Goal: Task Accomplishment & Management: Manage account settings

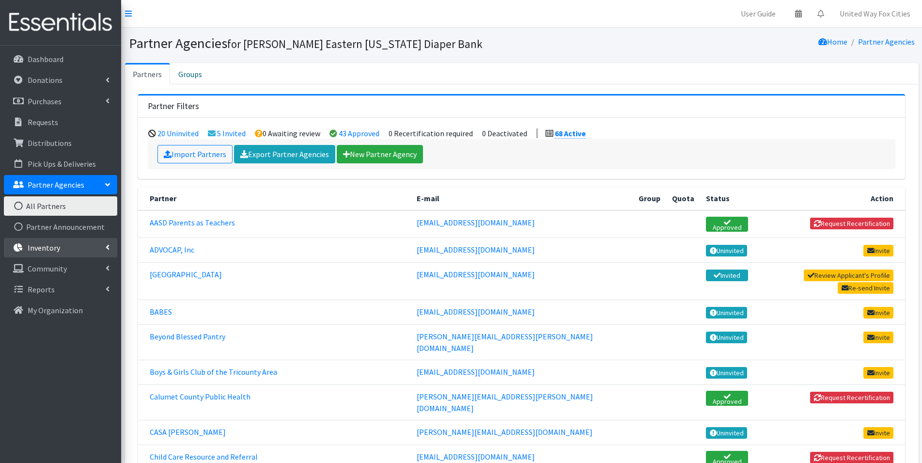
click at [103, 246] on link "Inventory" at bounding box center [60, 247] width 113 height 19
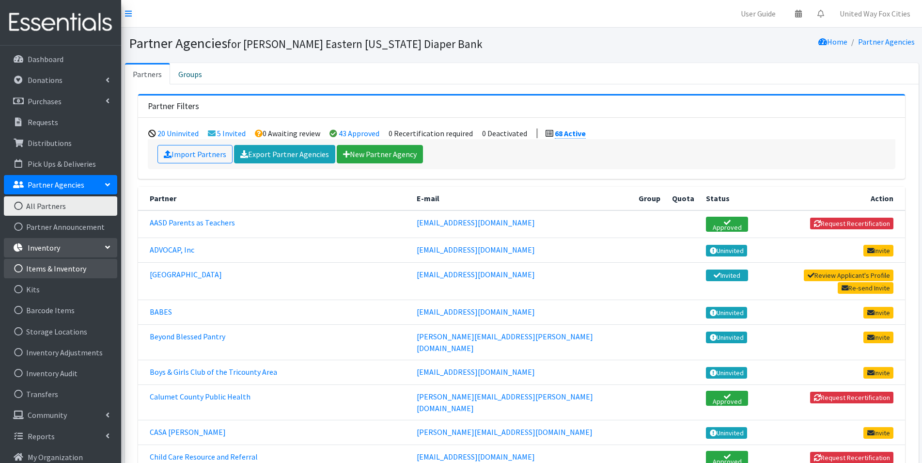
click at [59, 271] on link "Items & Inventory" at bounding box center [60, 268] width 113 height 19
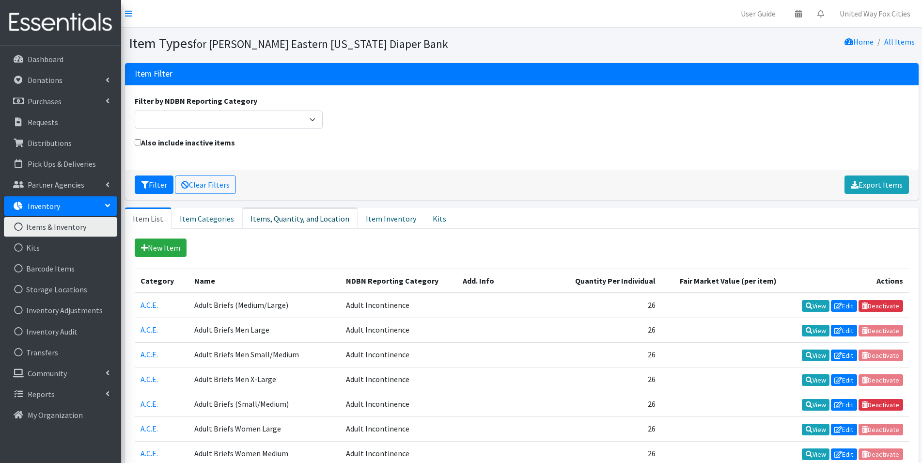
click at [284, 221] on link "Items, Quantity, and Location" at bounding box center [299, 217] width 115 height 21
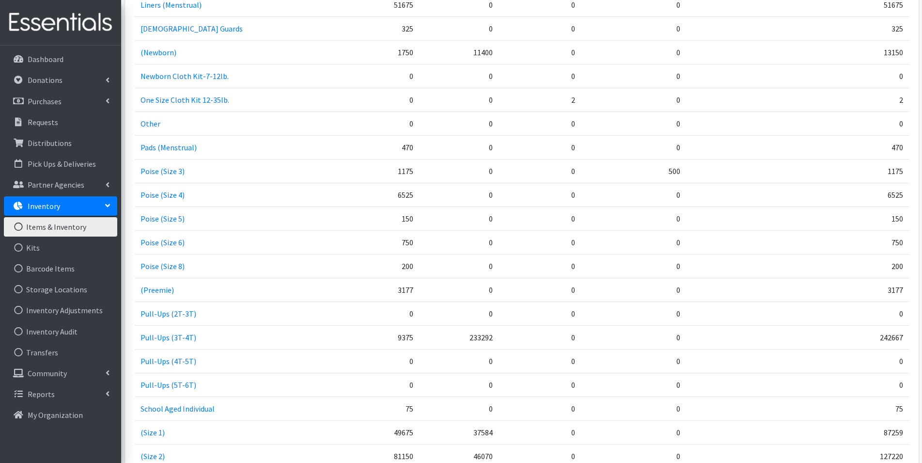
scroll to position [1115, 0]
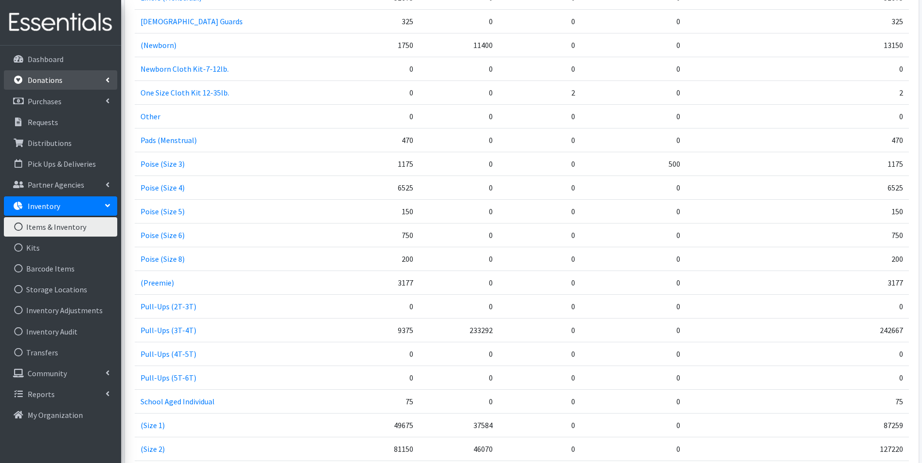
click at [104, 79] on link "Donations" at bounding box center [60, 79] width 113 height 19
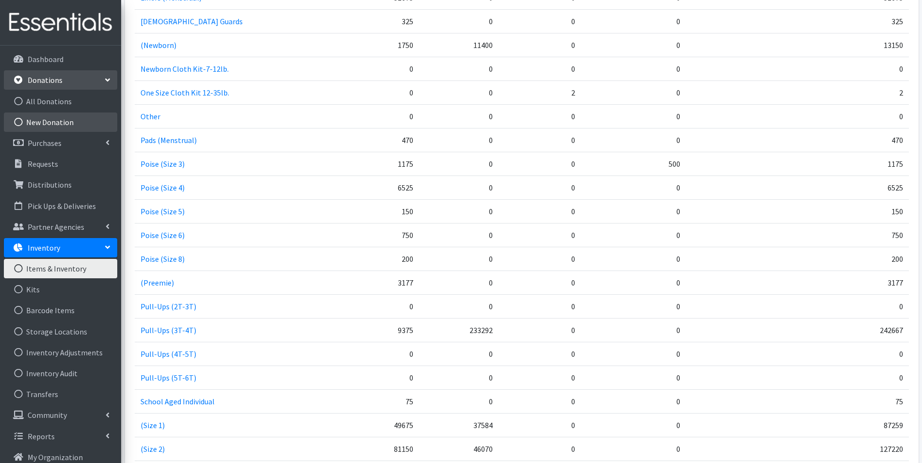
click at [68, 117] on link "New Donation" at bounding box center [60, 121] width 113 height 19
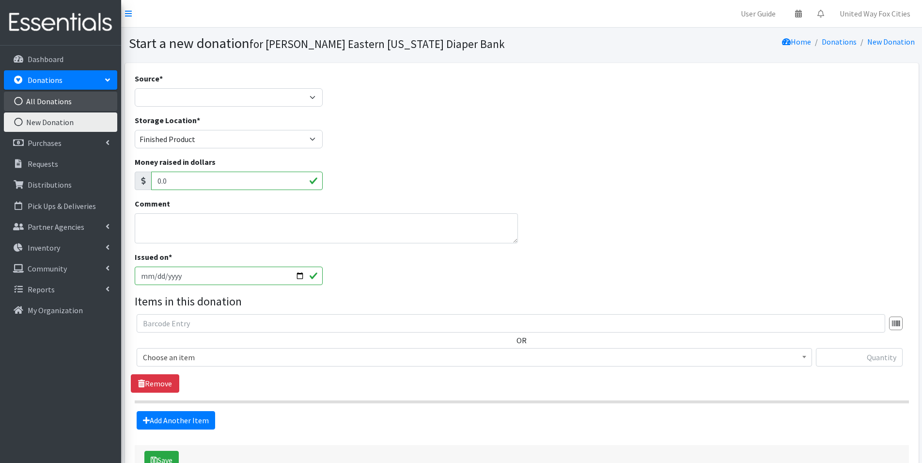
click at [58, 101] on link "All Donations" at bounding box center [60, 101] width 113 height 19
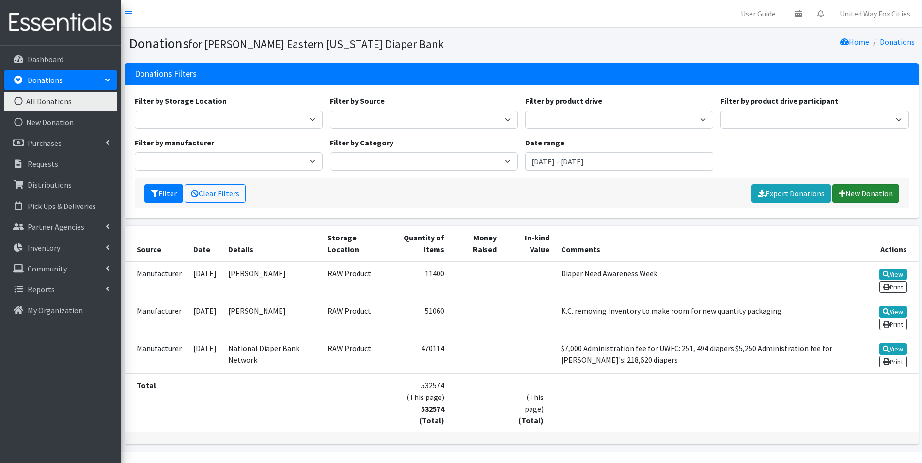
click at [869, 198] on link "New Donation" at bounding box center [866, 193] width 67 height 18
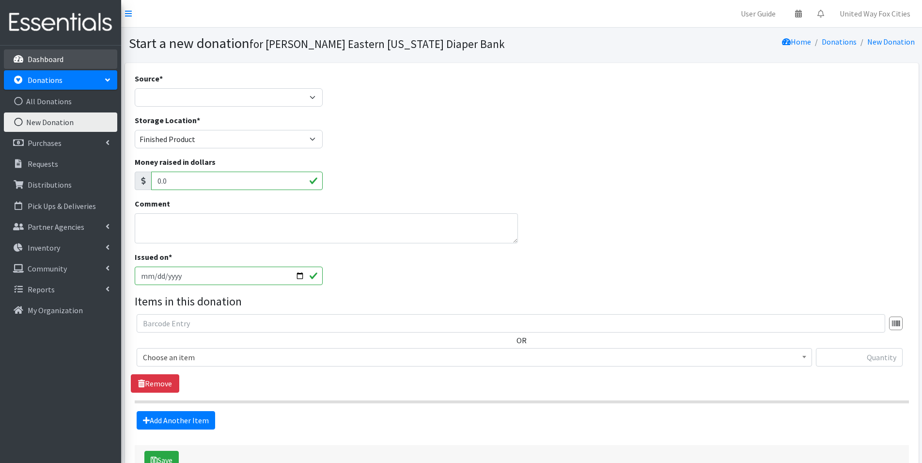
click at [58, 60] on p "Dashboard" at bounding box center [46, 59] width 36 height 10
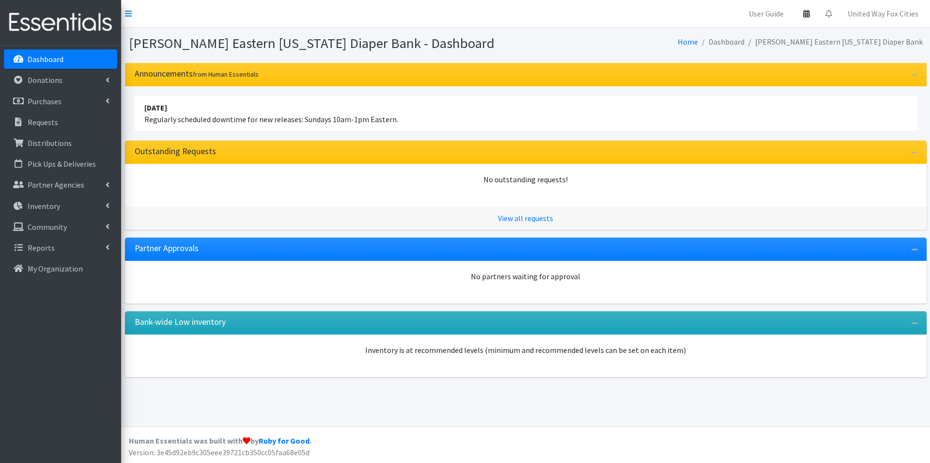
click at [806, 17] on icon at bounding box center [806, 14] width 7 height 8
click at [761, 56] on link "View Calendar" at bounding box center [750, 54] width 135 height 18
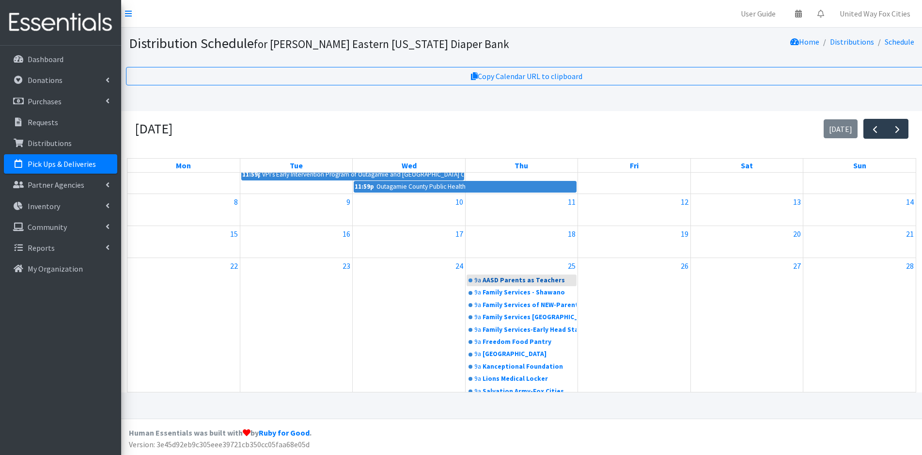
scroll to position [36, 0]
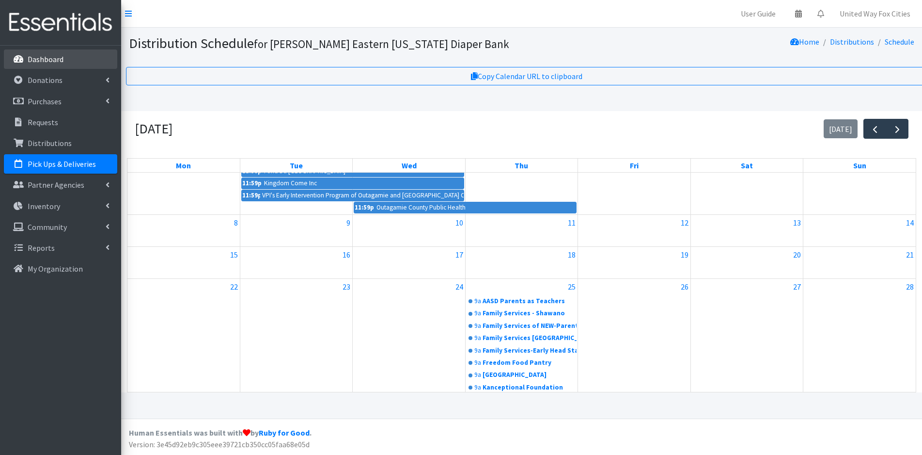
click at [41, 62] on p "Dashboard" at bounding box center [46, 59] width 36 height 10
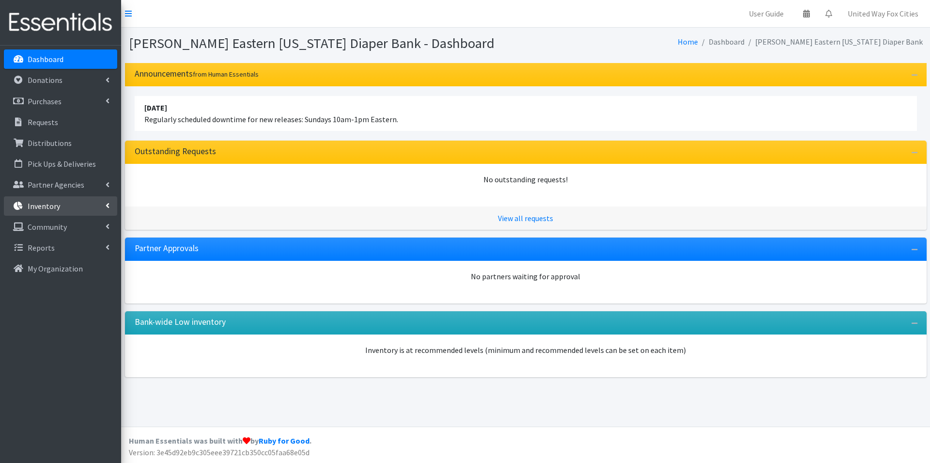
click at [104, 205] on link "Inventory" at bounding box center [60, 205] width 113 height 19
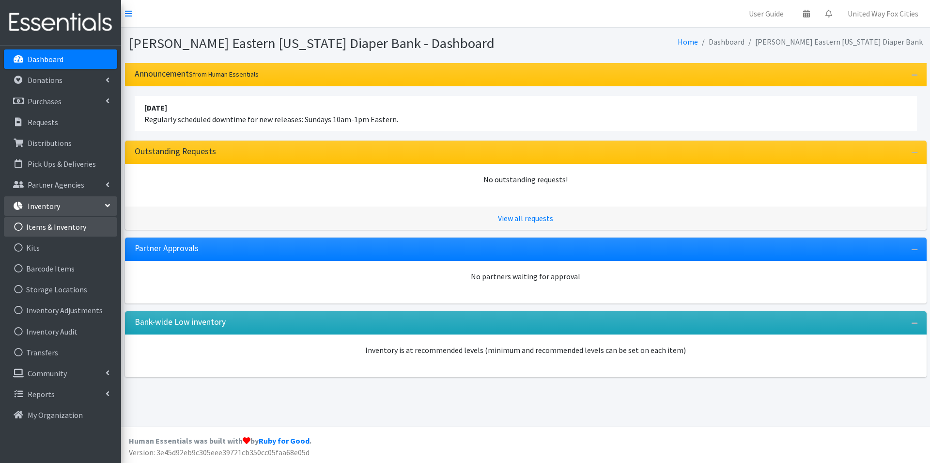
click at [81, 226] on link "Items & Inventory" at bounding box center [60, 226] width 113 height 19
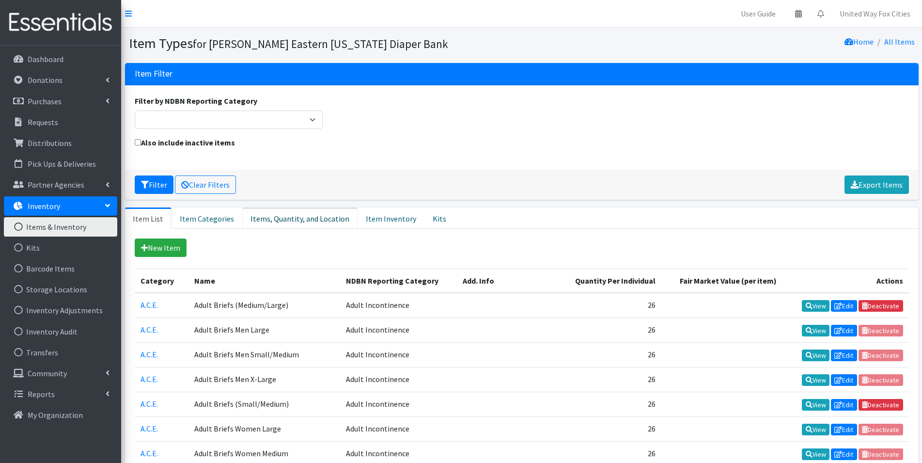
click at [300, 221] on link "Items, Quantity, and Location" at bounding box center [299, 217] width 115 height 21
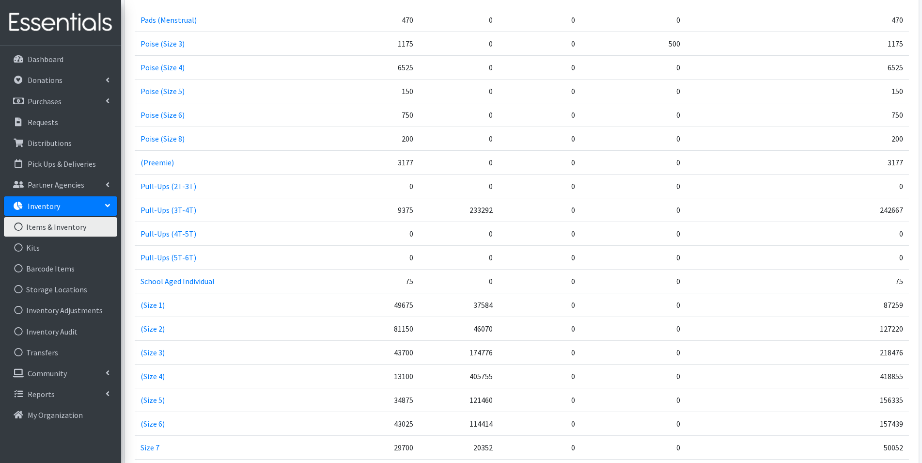
scroll to position [1260, 0]
